Goal: Check status

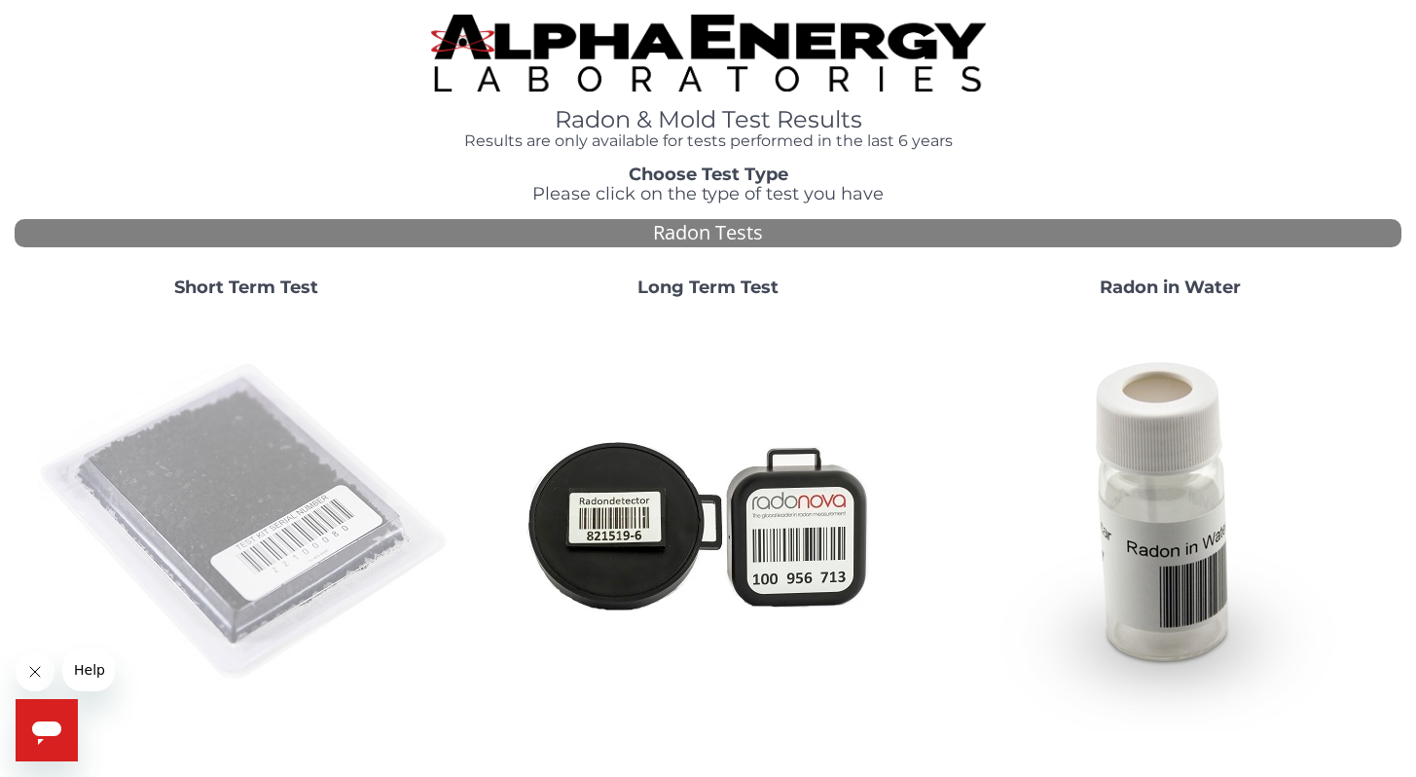
click at [251, 481] on img at bounding box center [246, 522] width 419 height 419
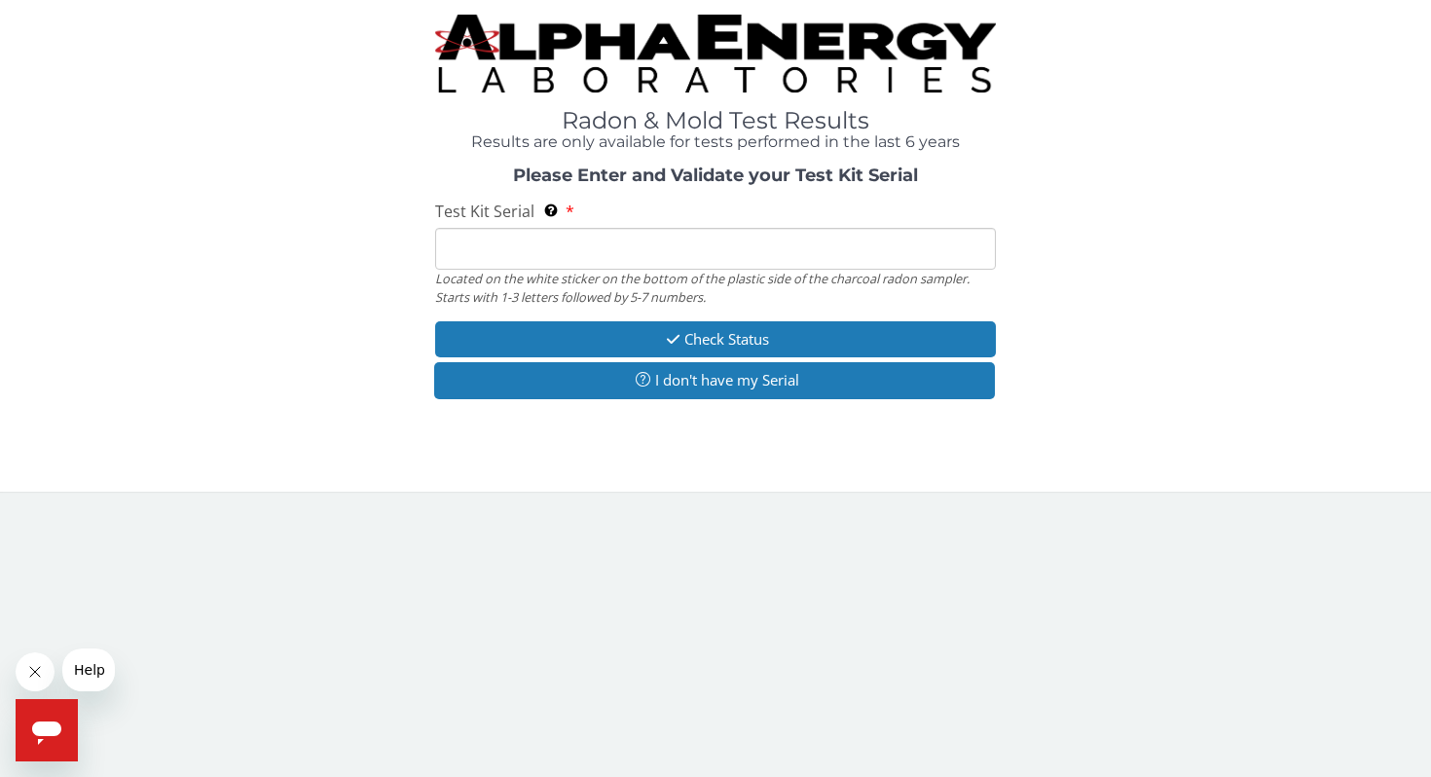
click at [620, 250] on input "Test Kit Serial Located on the white sticker on the bottom of the plastic side …" at bounding box center [715, 249] width 561 height 42
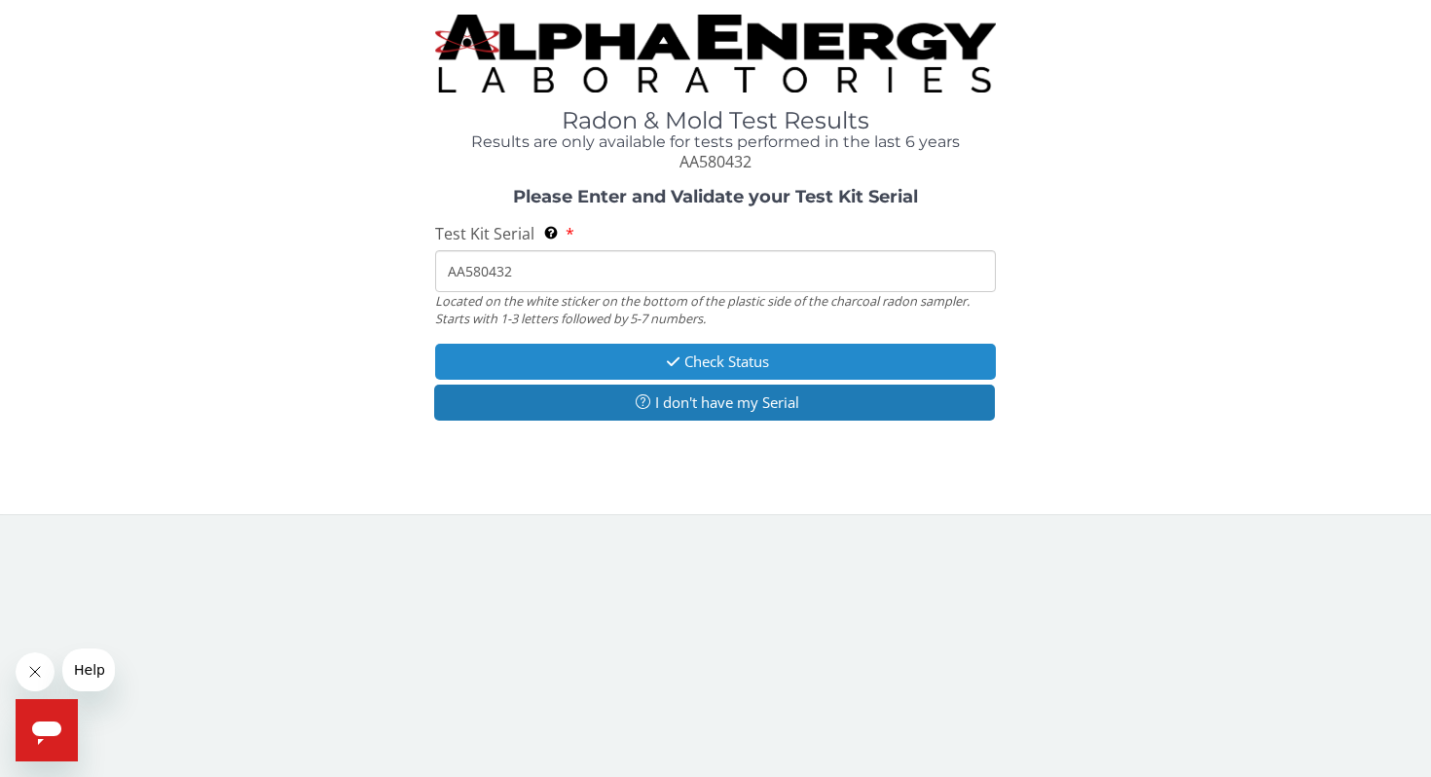
type input "AA580432"
click at [741, 353] on button "Check Status" at bounding box center [715, 362] width 561 height 36
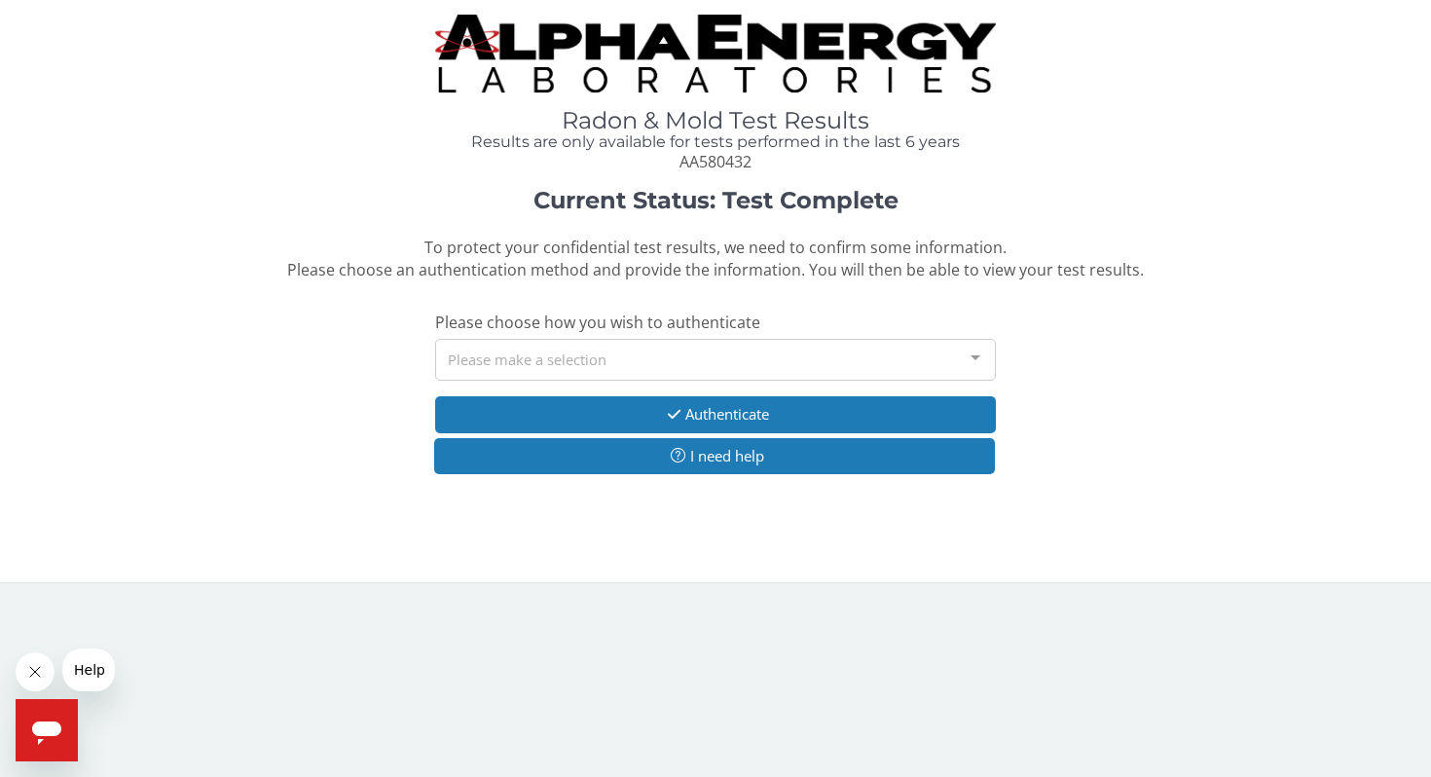
click at [978, 359] on div at bounding box center [975, 358] width 39 height 37
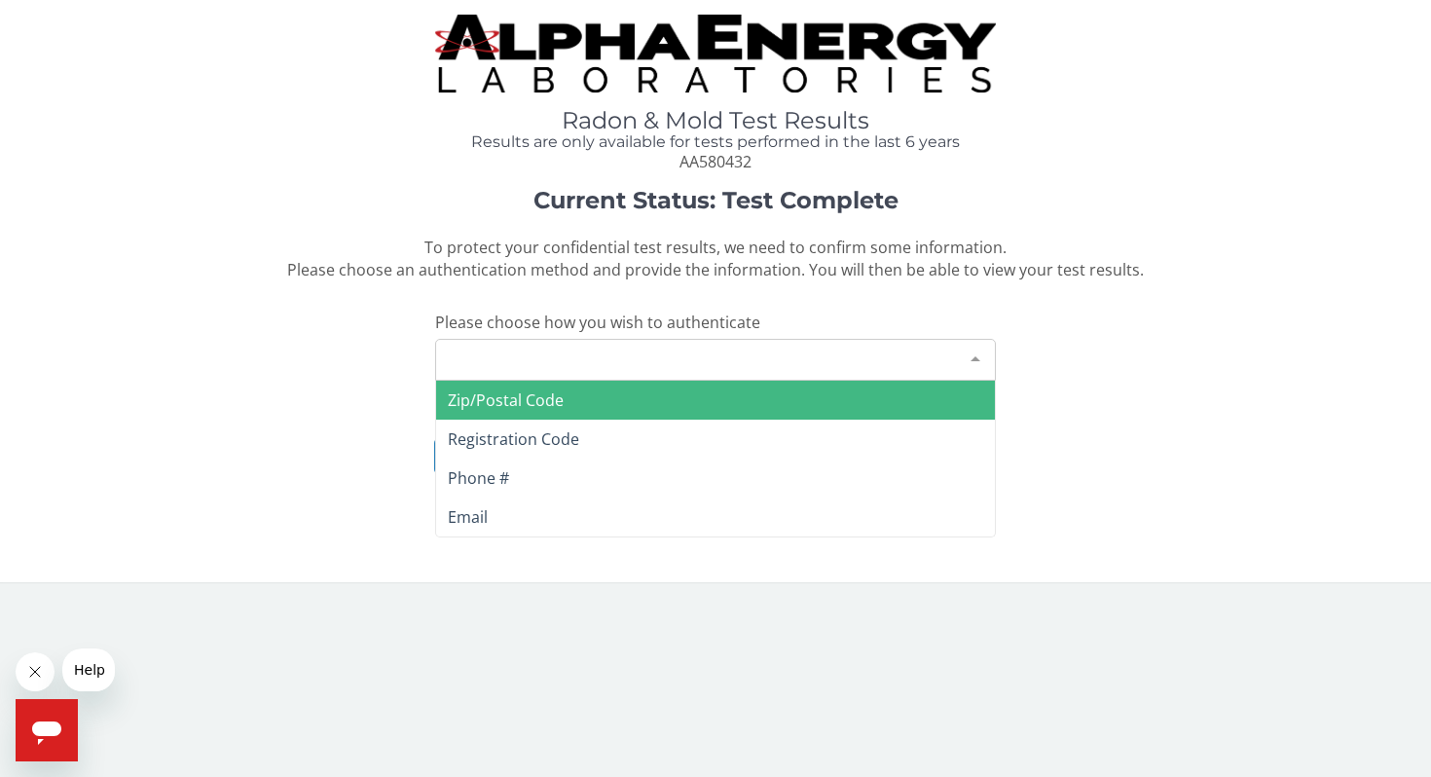
click at [542, 400] on span "Zip/Postal Code" at bounding box center [506, 399] width 116 height 21
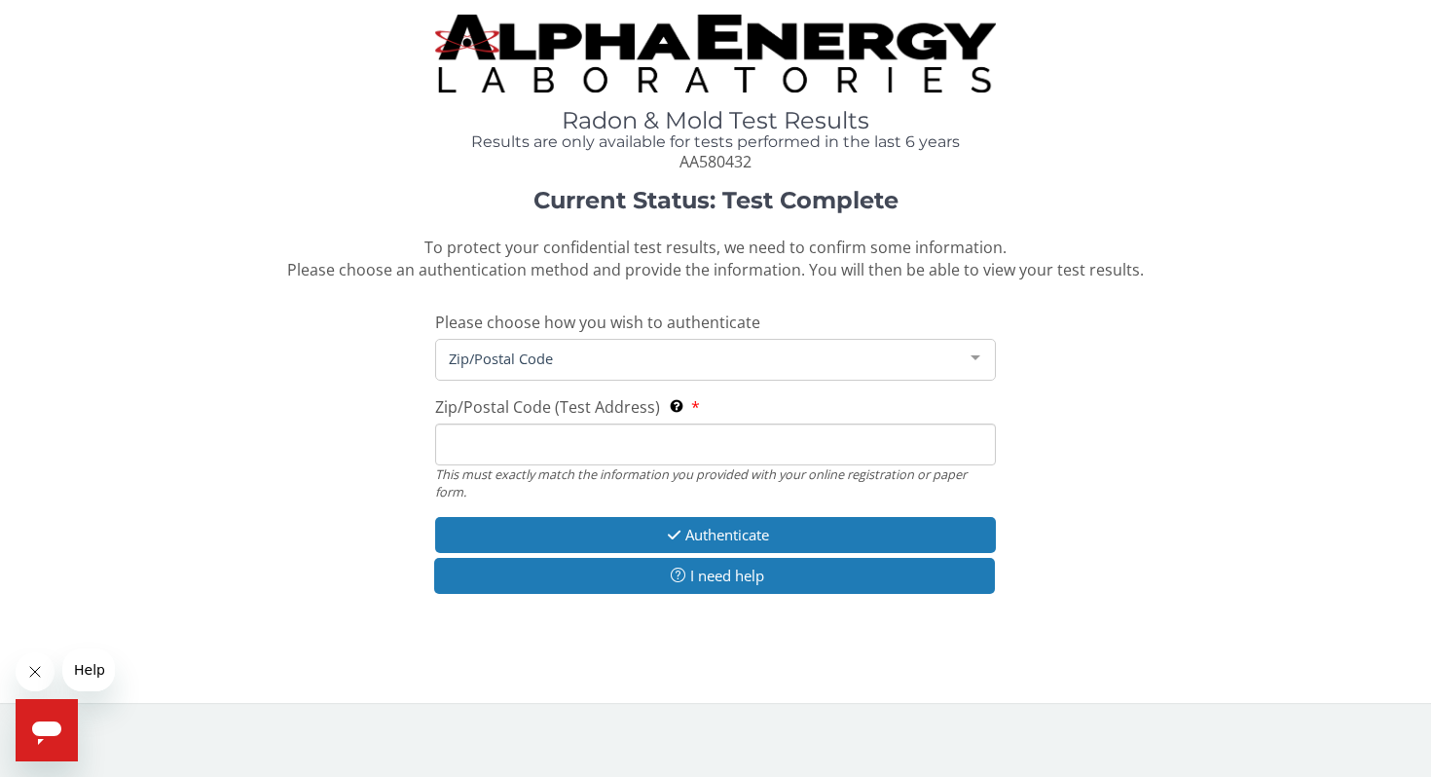
click at [544, 451] on input "Zip/Postal Code (Test Address) This must exactly match the information you prov…" at bounding box center [715, 444] width 561 height 42
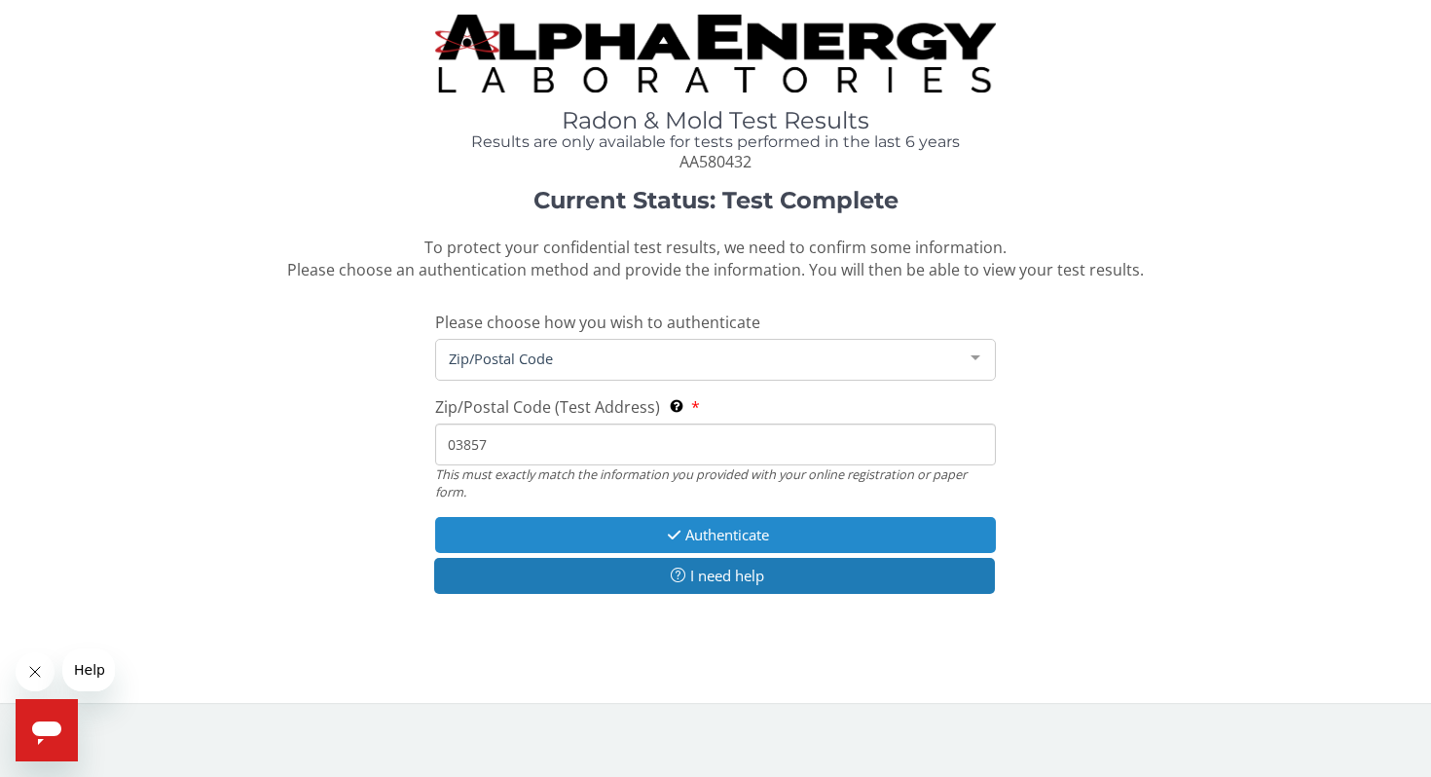
type input "03857"
click at [718, 539] on button "Authenticate" at bounding box center [715, 535] width 561 height 36
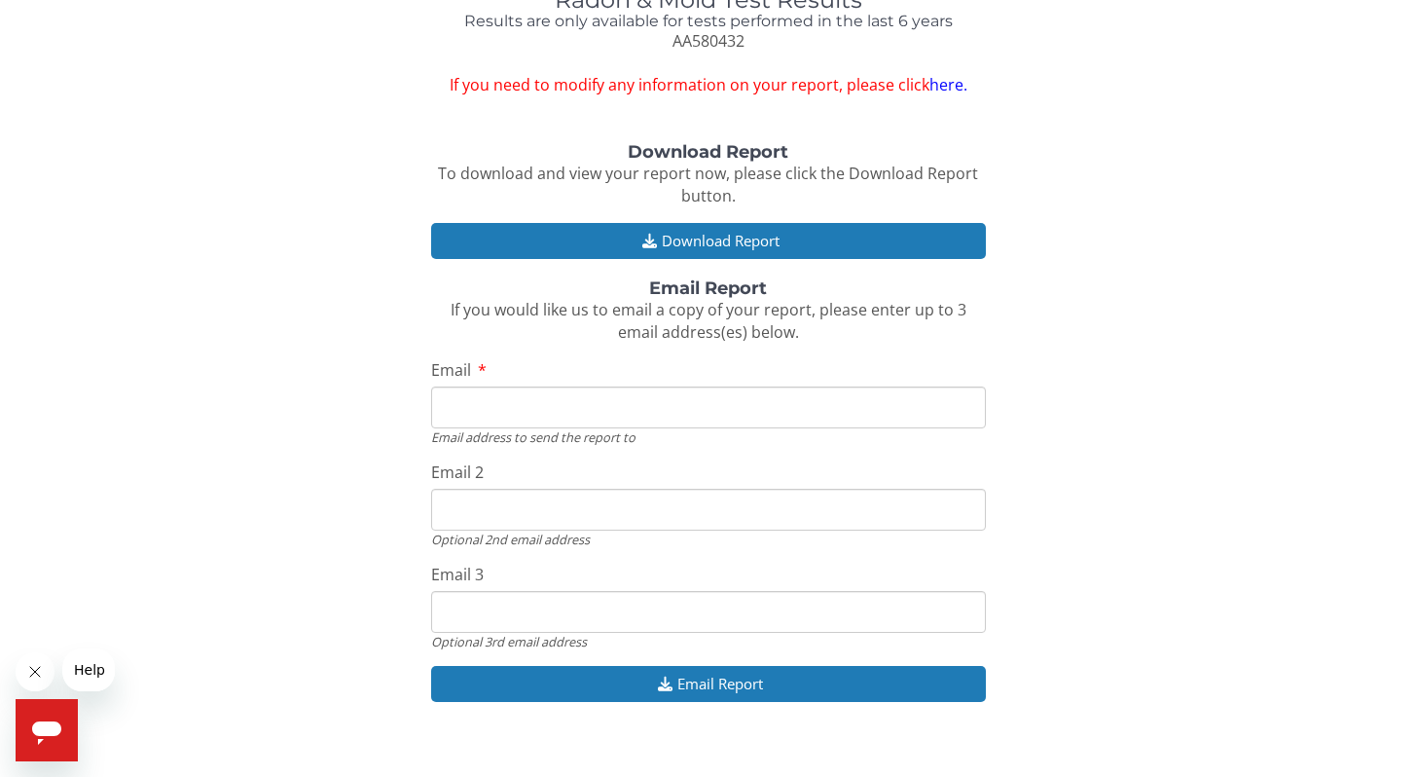
scroll to position [142, 0]
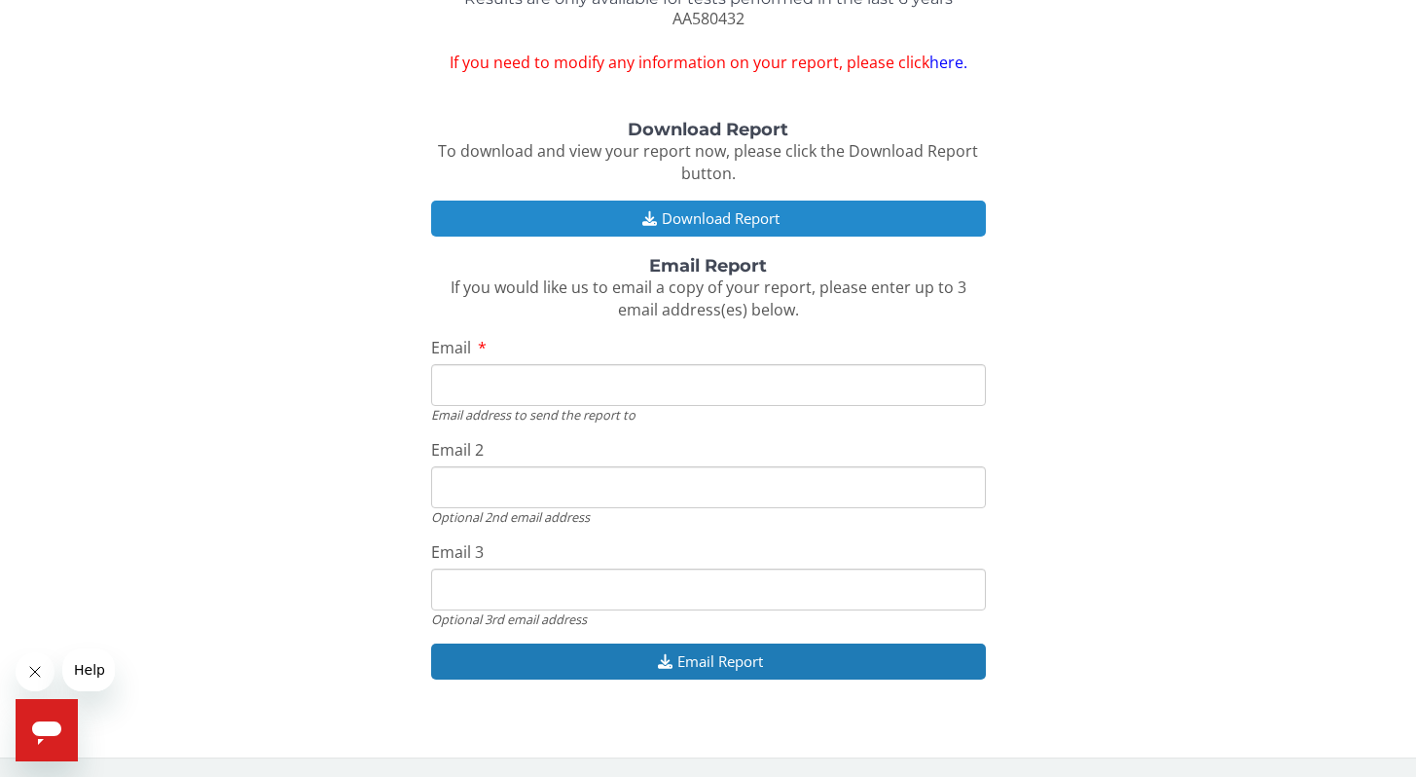
click at [691, 221] on button "Download Report" at bounding box center [708, 219] width 555 height 36
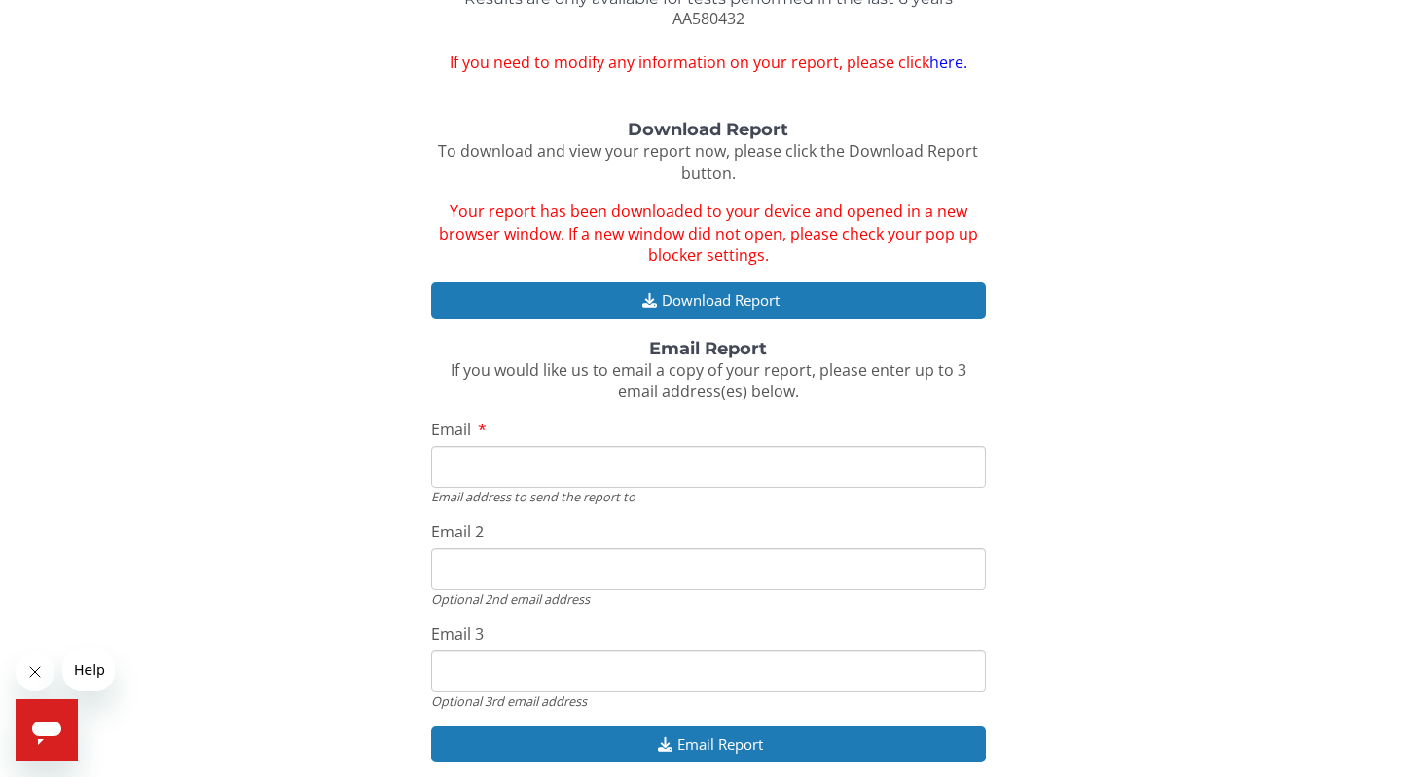
click at [514, 464] on input "Email" at bounding box center [708, 467] width 555 height 42
type input "[PERSON_NAME][EMAIL_ADDRESS][PERSON_NAME][DOMAIN_NAME]"
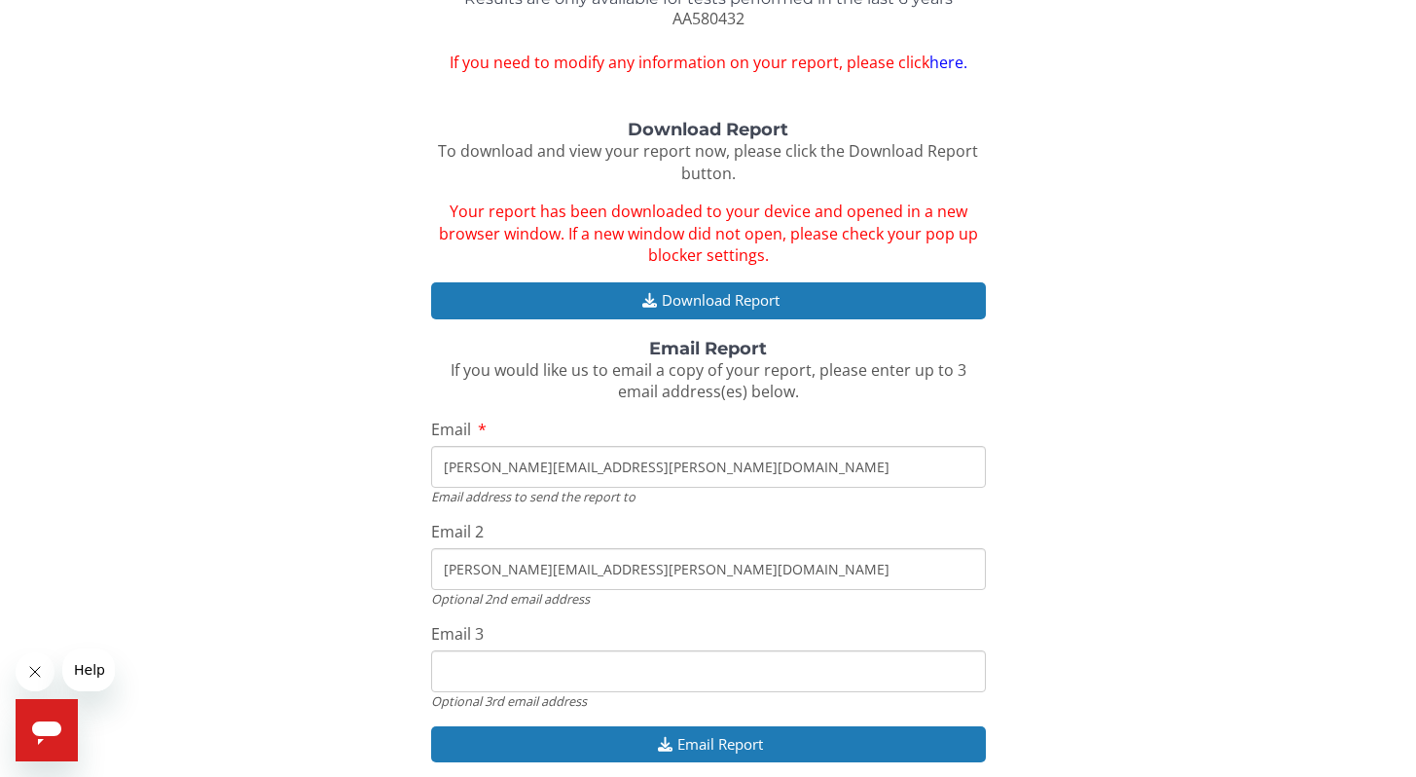
type input "[PERSON_NAME][EMAIL_ADDRESS][PERSON_NAME][DOMAIN_NAME]"
click at [632, 568] on input "[PERSON_NAME][EMAIL_ADDRESS][PERSON_NAME][DOMAIN_NAME]" at bounding box center [708, 569] width 555 height 42
drag, startPoint x: 618, startPoint y: 569, endPoint x: 405, endPoint y: 568, distance: 213.2
click at [405, 568] on div "Download Report To download and view your report now, please click the Download…" at bounding box center [708, 452] width 1387 height 662
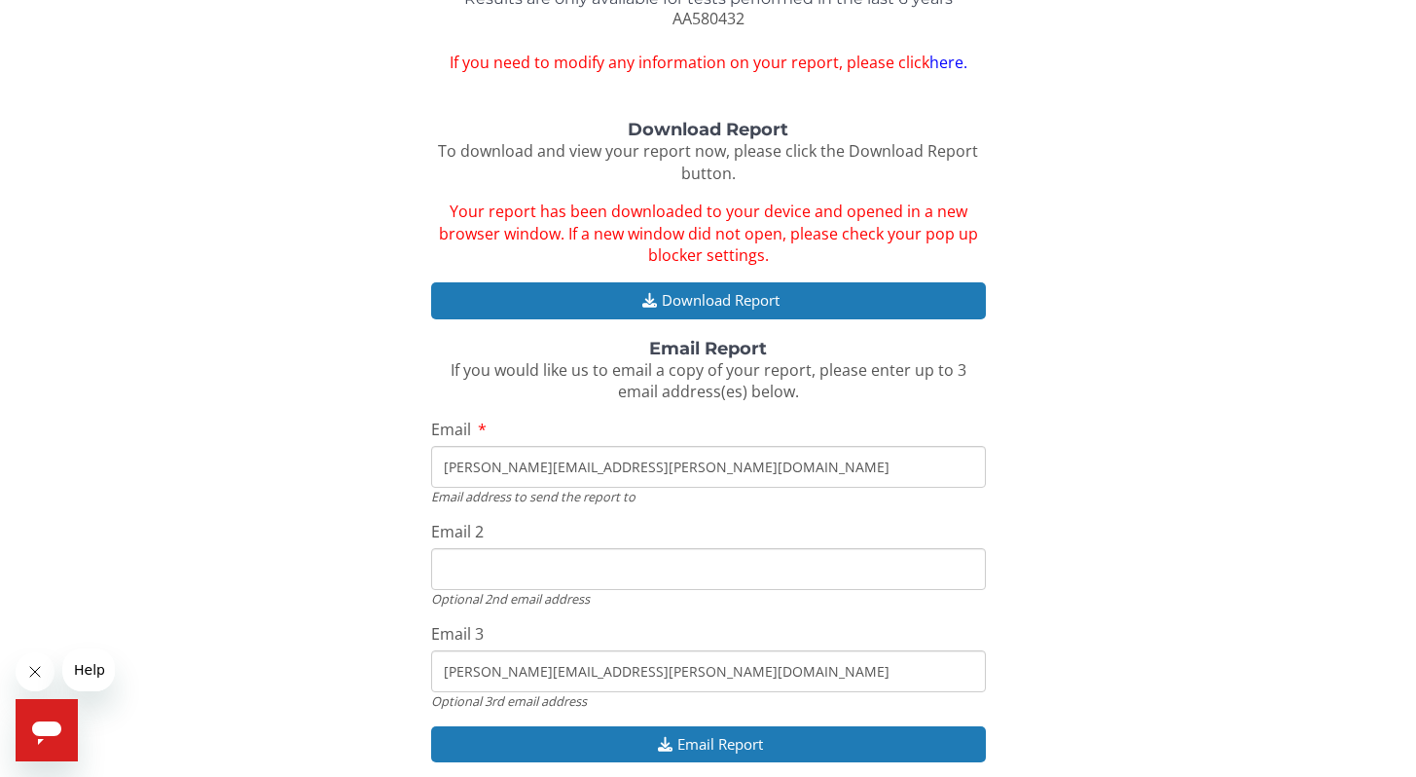
drag, startPoint x: 635, startPoint y: 671, endPoint x: 393, endPoint y: 673, distance: 241.4
click at [393, 673] on div "Download Report To download and view your report now, please click the Download…" at bounding box center [708, 452] width 1387 height 662
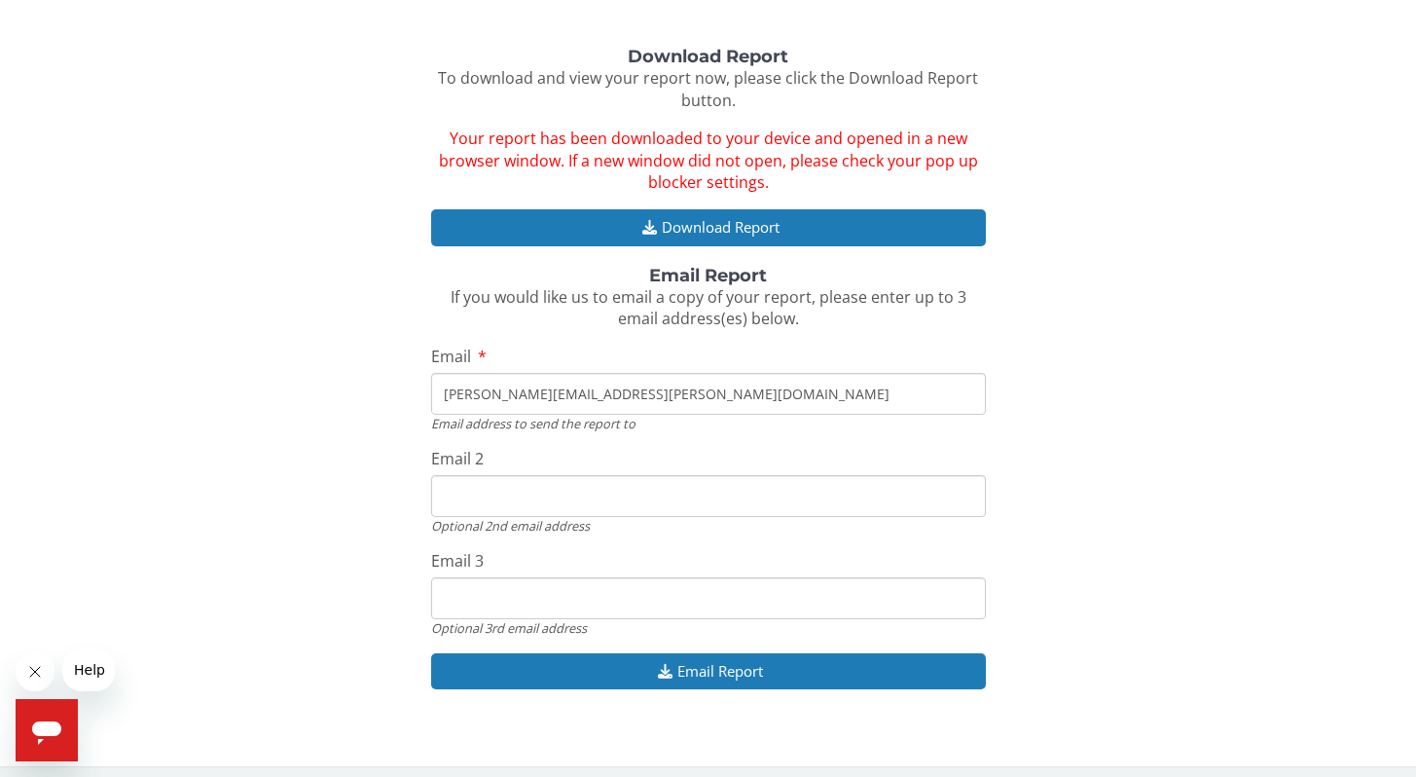
scroll to position [224, 0]
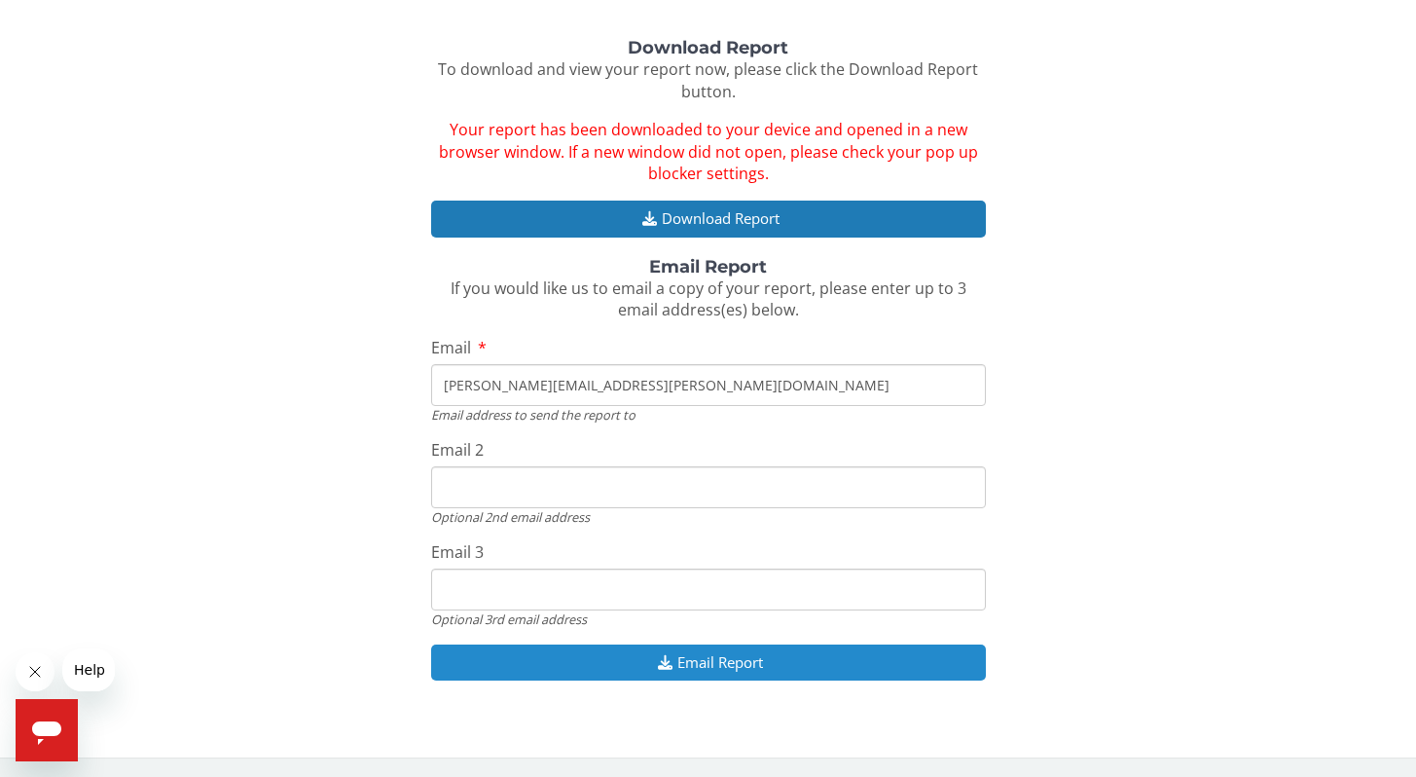
click at [710, 657] on button "Email Report" at bounding box center [708, 662] width 555 height 36
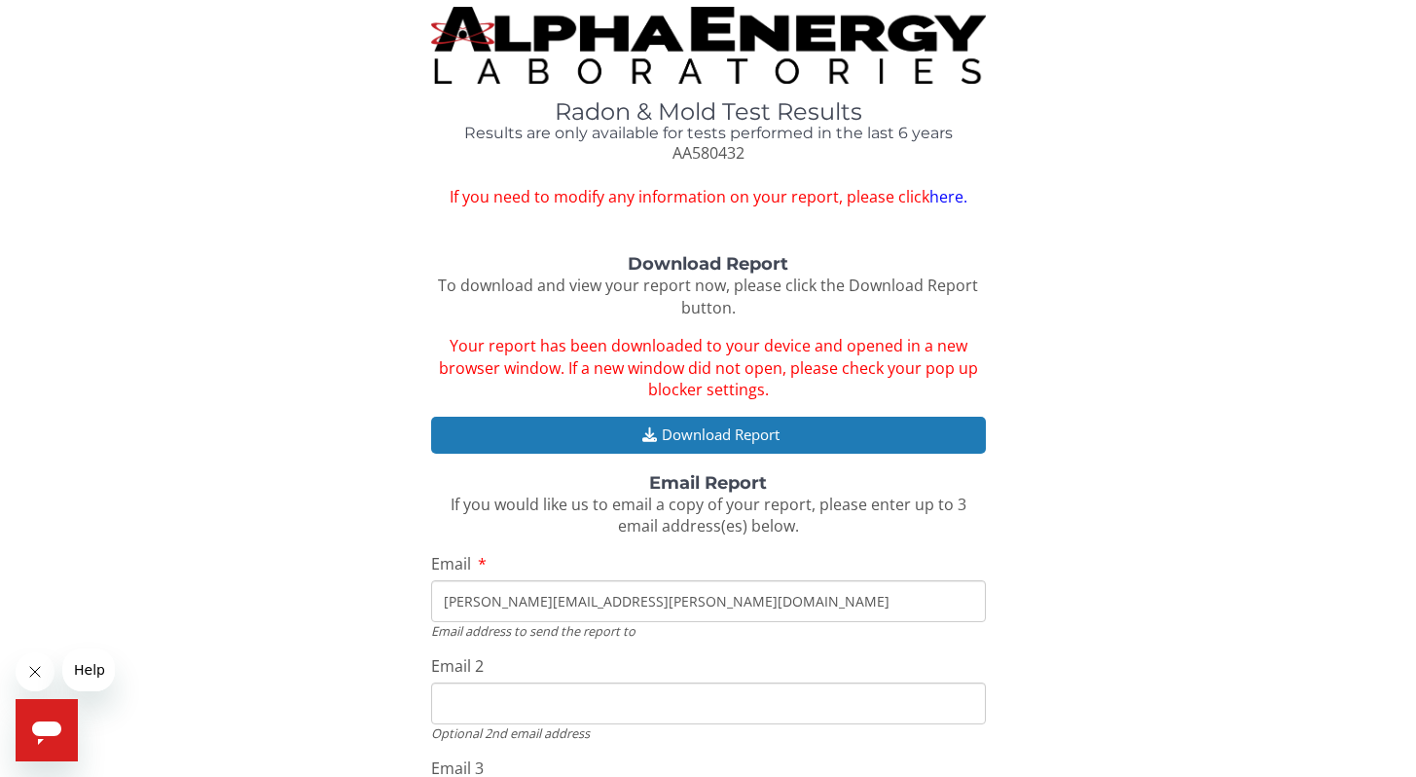
scroll to position [0, 0]
